Goal: Task Accomplishment & Management: Use online tool/utility

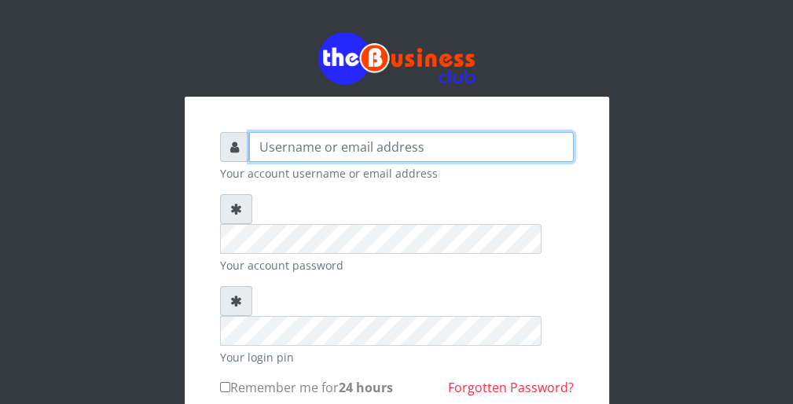
type input "wergbac8"
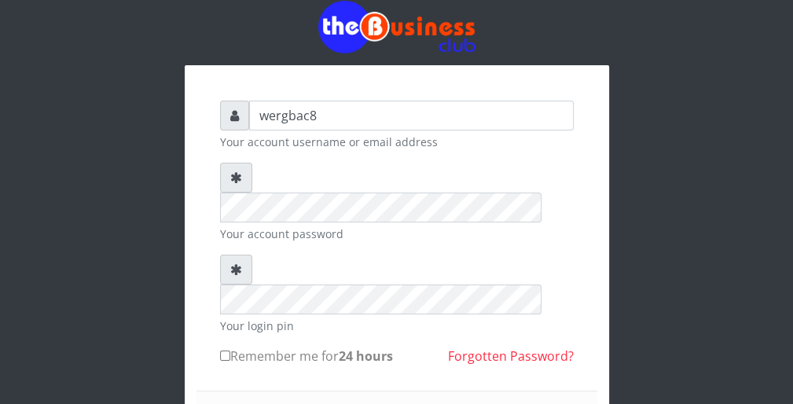
scroll to position [63, 0]
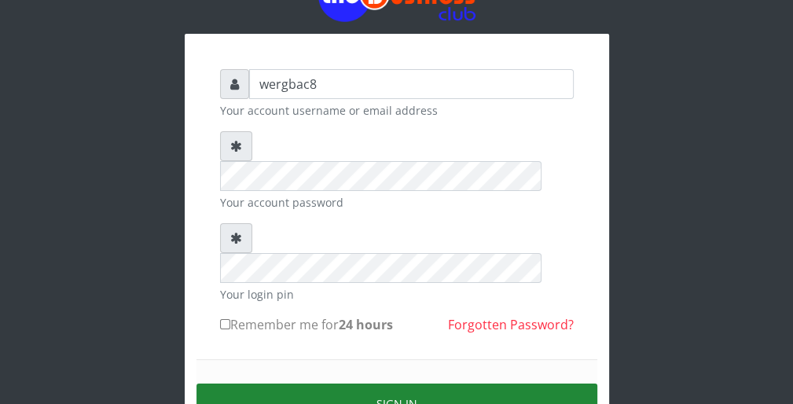
click at [508, 384] on button "Sign in" at bounding box center [396, 404] width 401 height 40
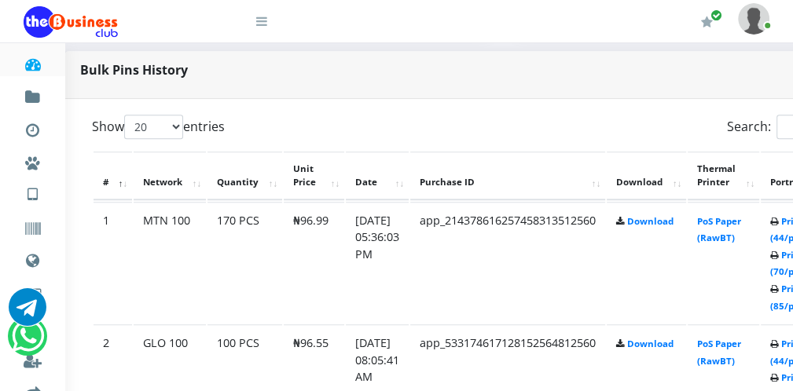
scroll to position [754, 31]
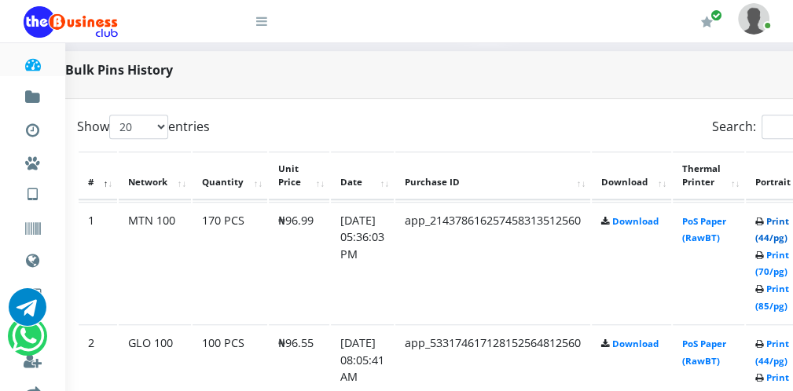
click at [779, 233] on link "Print (44/pg)" at bounding box center [772, 229] width 34 height 29
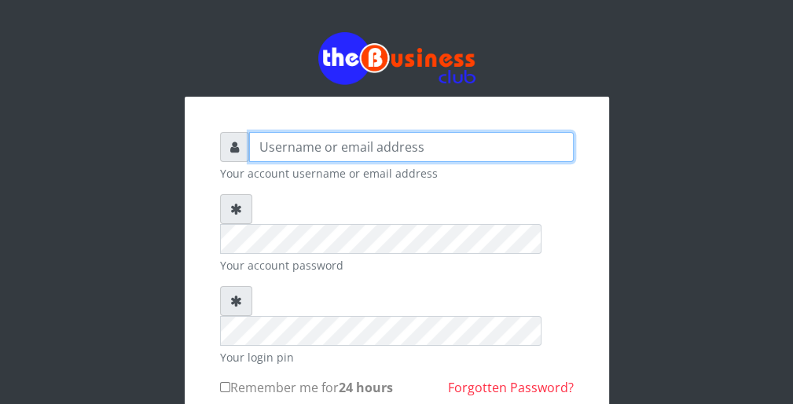
type input "wergbac8"
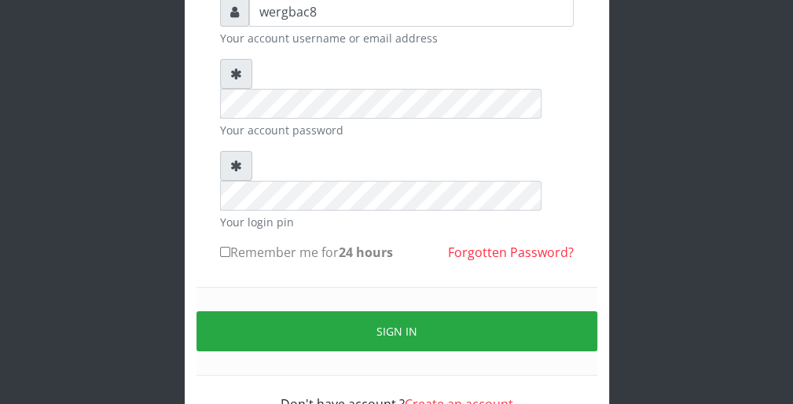
scroll to position [145, 0]
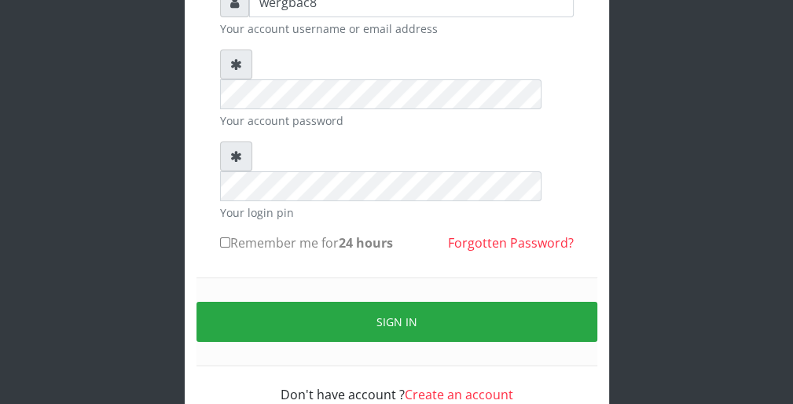
click at [472, 47] on form "wergbac8 Your account username or email address Your account password Your logi…" at bounding box center [397, 195] width 354 height 417
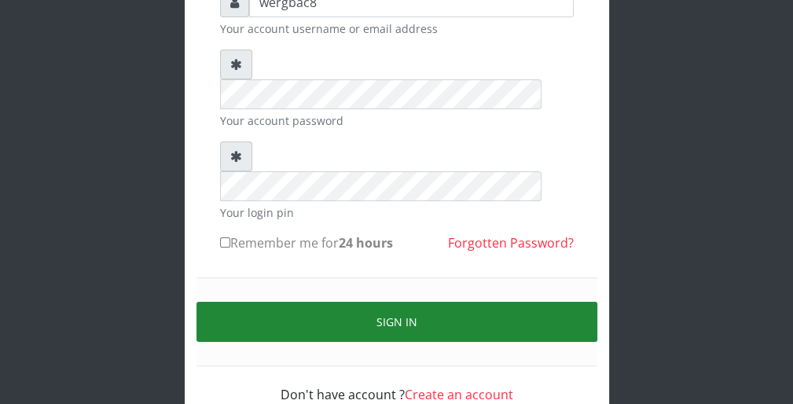
click at [544, 302] on button "Sign in" at bounding box center [396, 322] width 401 height 40
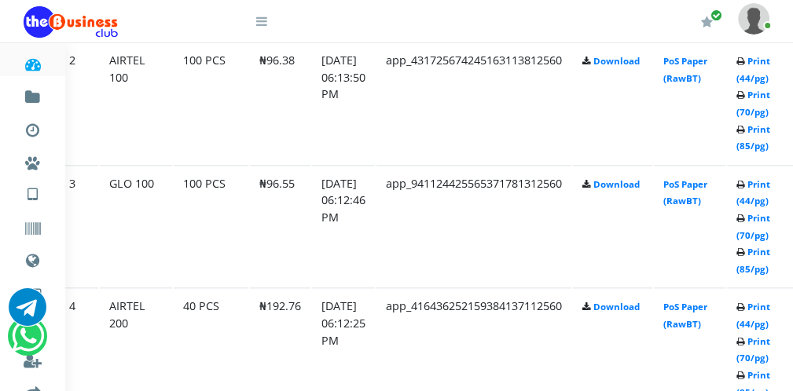
scroll to position [1037, 63]
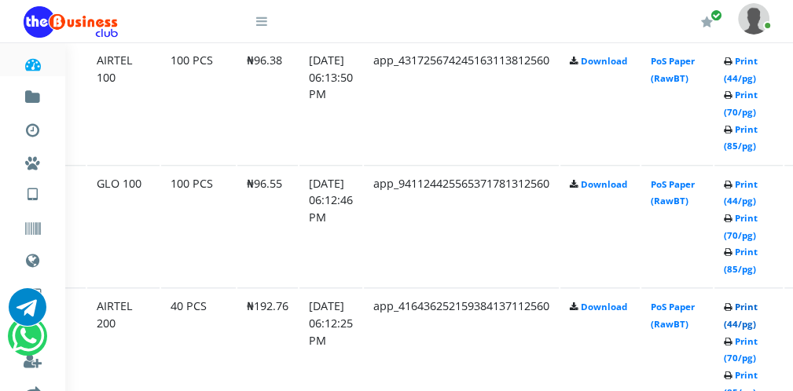
click at [751, 321] on link "Print (44/pg)" at bounding box center [741, 315] width 34 height 29
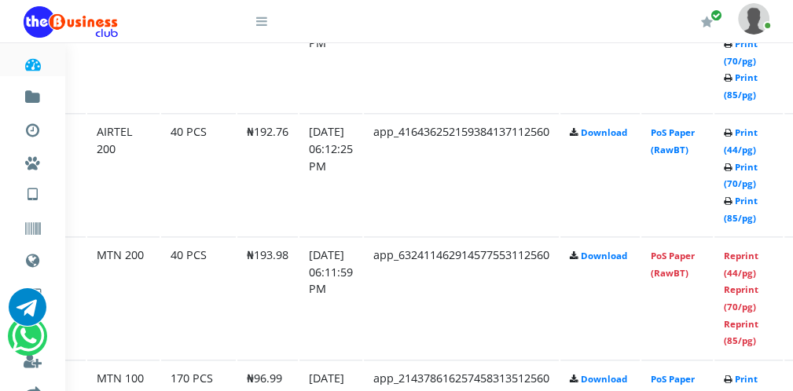
scroll to position [1226, 63]
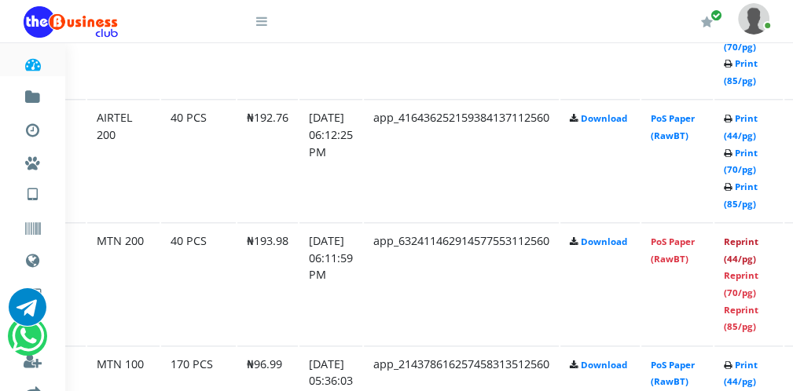
click at [740, 255] on link "Reprint (44/pg)" at bounding box center [741, 250] width 35 height 29
click at [745, 255] on link "Reprint (44/pg)" at bounding box center [741, 250] width 35 height 29
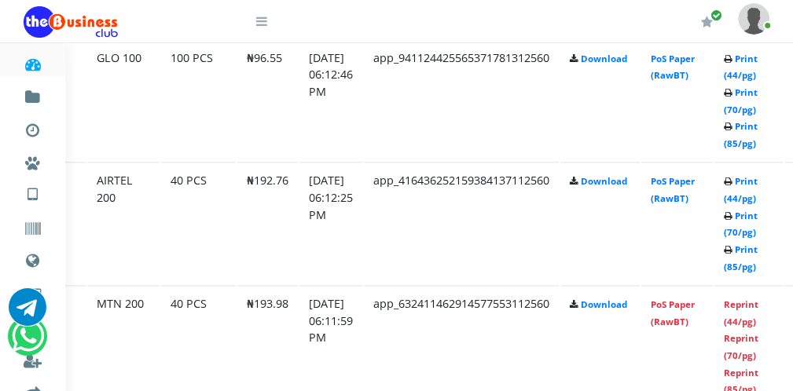
scroll to position [1163, 94]
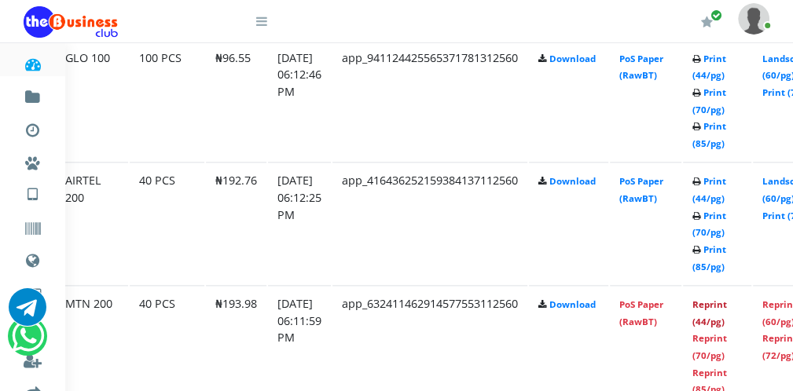
click at [718, 318] on link "Reprint (44/pg)" at bounding box center [709, 313] width 35 height 29
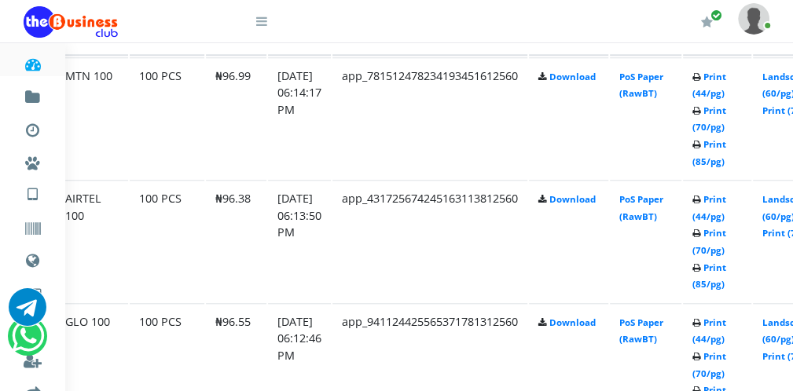
scroll to position [880, 94]
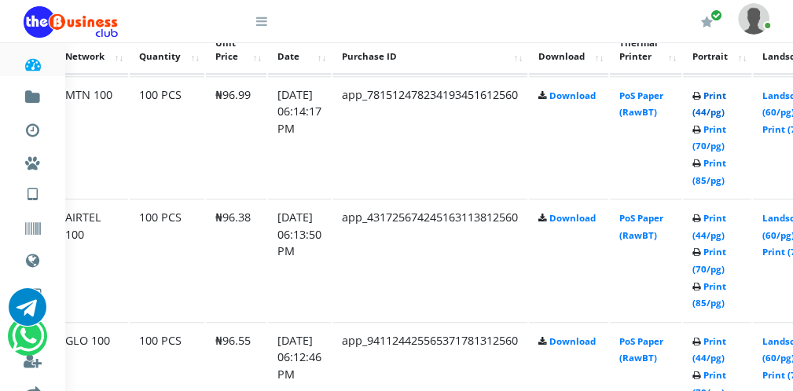
click at [714, 113] on link "Print (44/pg)" at bounding box center [709, 104] width 34 height 29
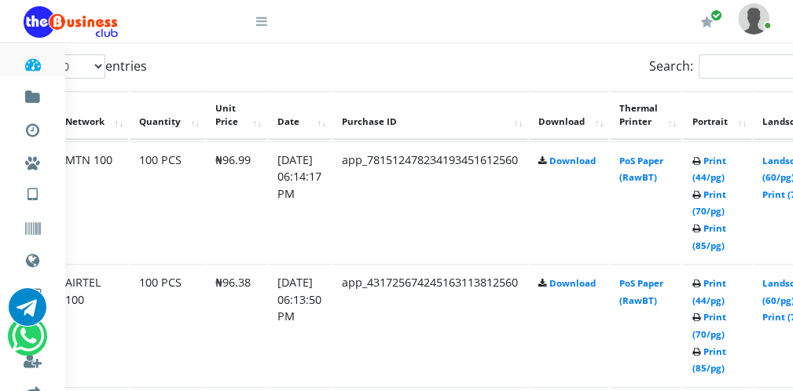
scroll to position [880, 94]
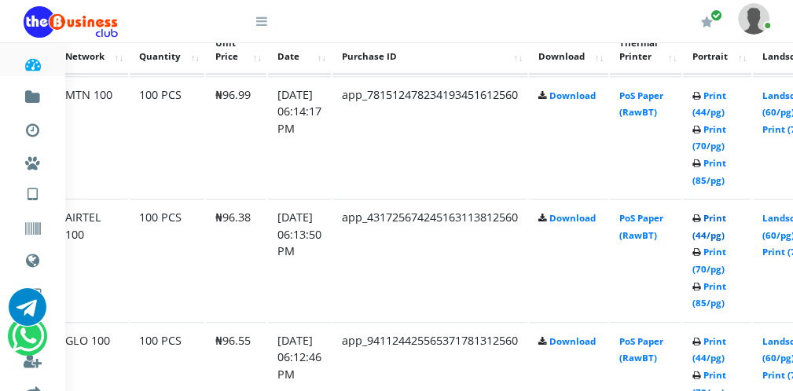
click at [712, 233] on link "Print (44/pg)" at bounding box center [709, 226] width 34 height 29
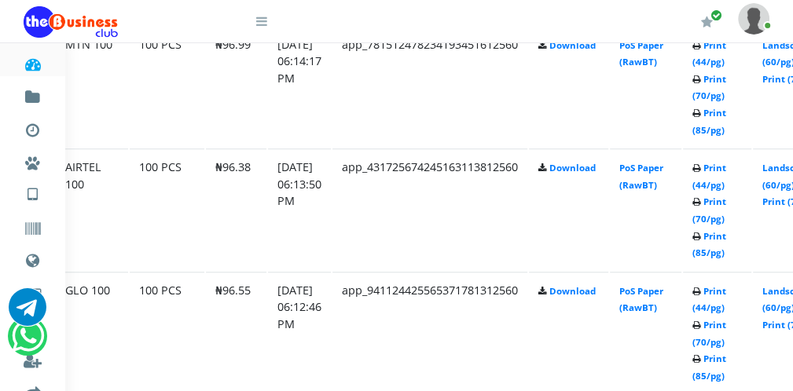
scroll to position [943, 94]
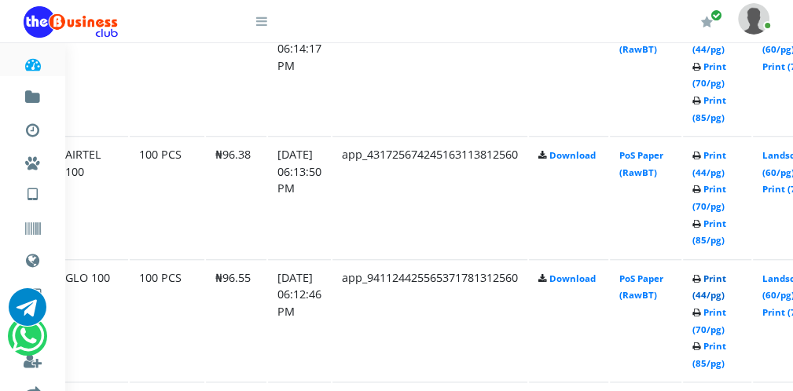
click at [718, 288] on link "Print (44/pg)" at bounding box center [709, 287] width 34 height 29
